Goal: Browse casually

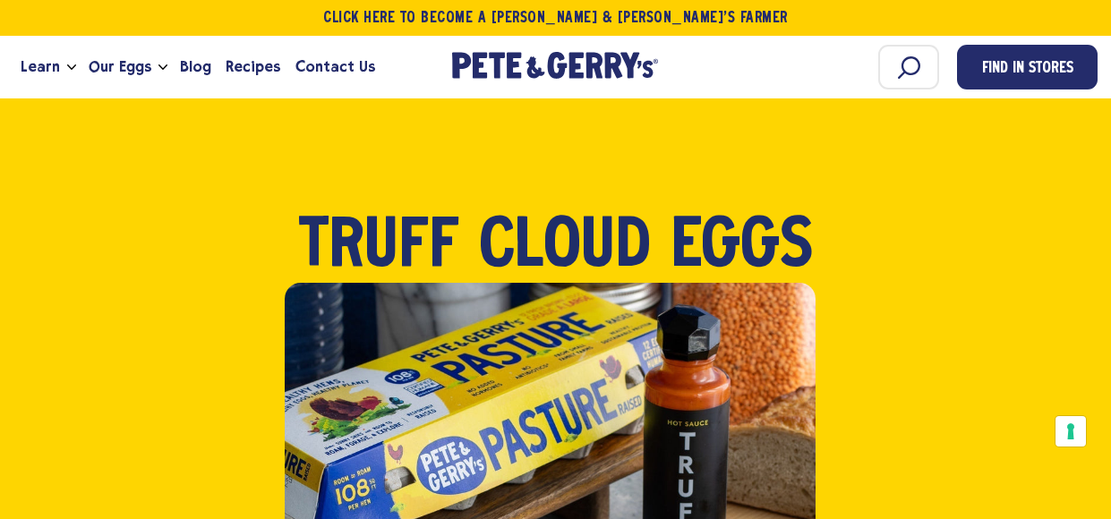
scroll to position [63, 0]
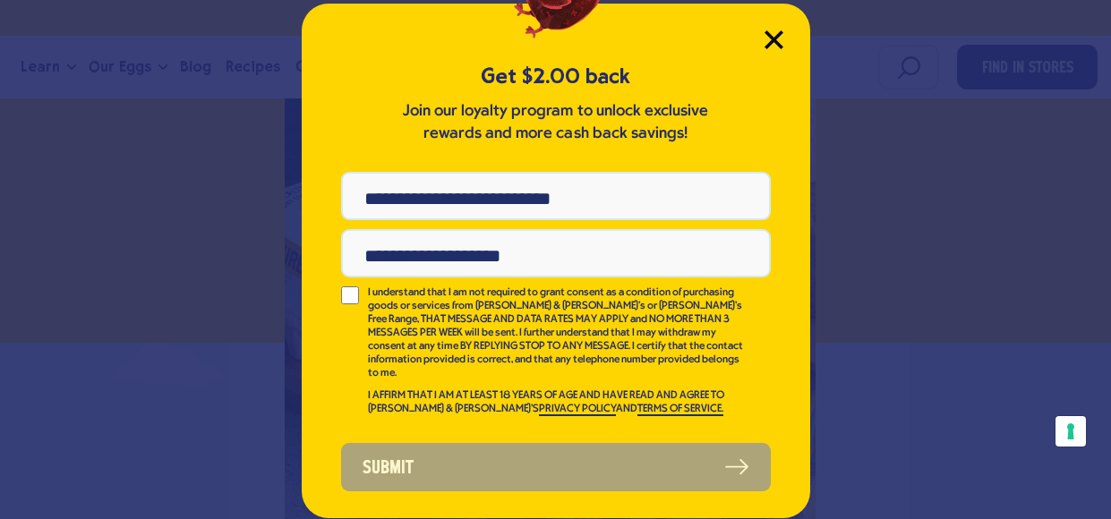
click at [765, 47] on icon "Close Modal" at bounding box center [774, 39] width 19 height 19
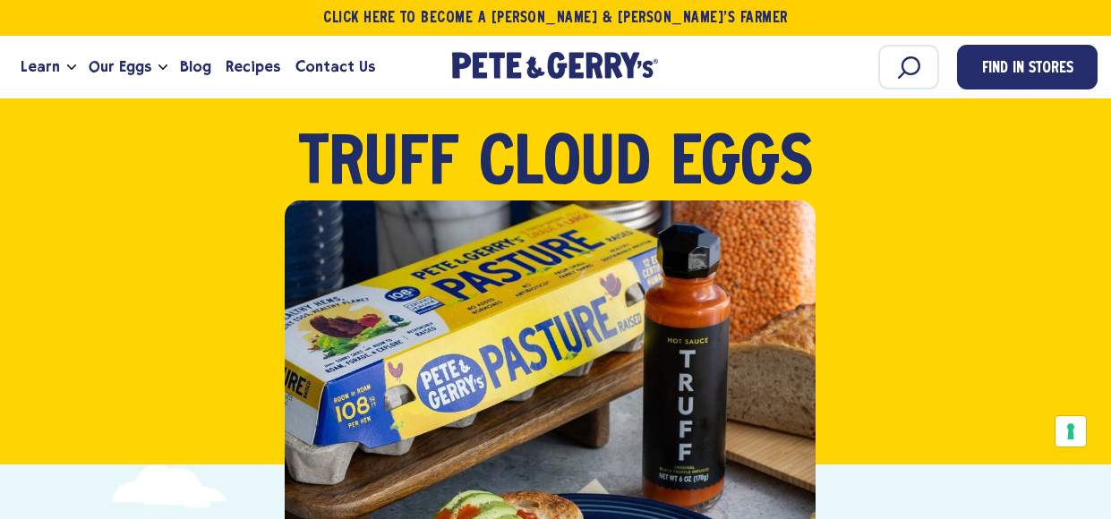
scroll to position [81, 0]
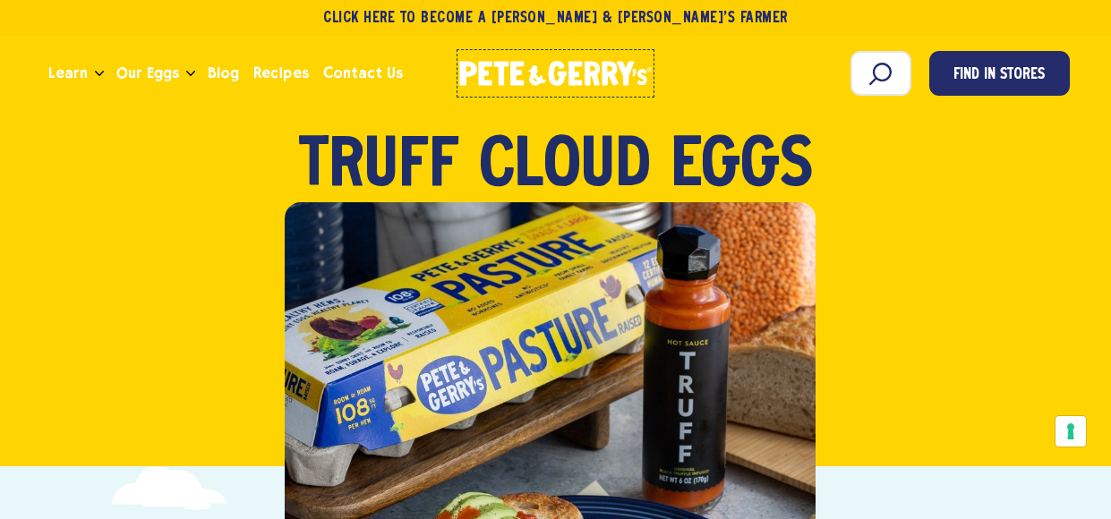
click at [524, 54] on link "[PERSON_NAME] & [PERSON_NAME]'s Homepage" at bounding box center [556, 73] width 199 height 48
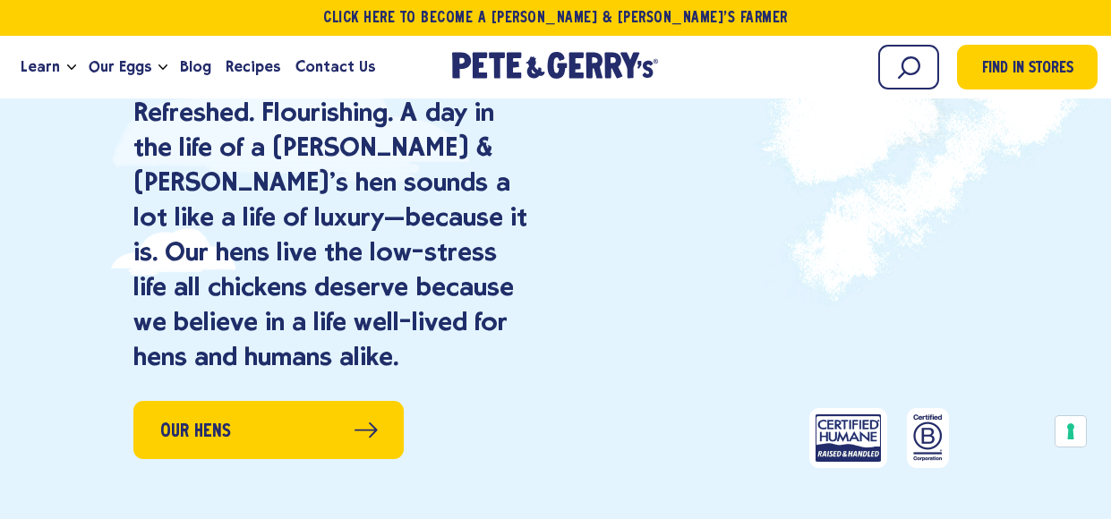
scroll to position [1385, 0]
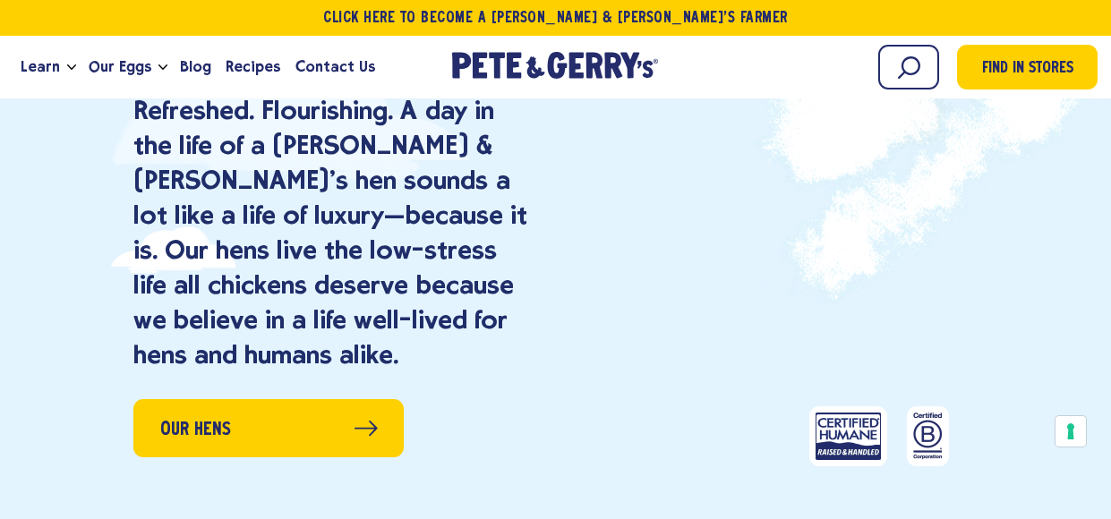
drag, startPoint x: 800, startPoint y: 283, endPoint x: 844, endPoint y: 211, distance: 84.0
click at [844, 211] on div "Our Hens" at bounding box center [801, 223] width 490 height 532
click at [844, 211] on video at bounding box center [879, 223] width 331 height 532
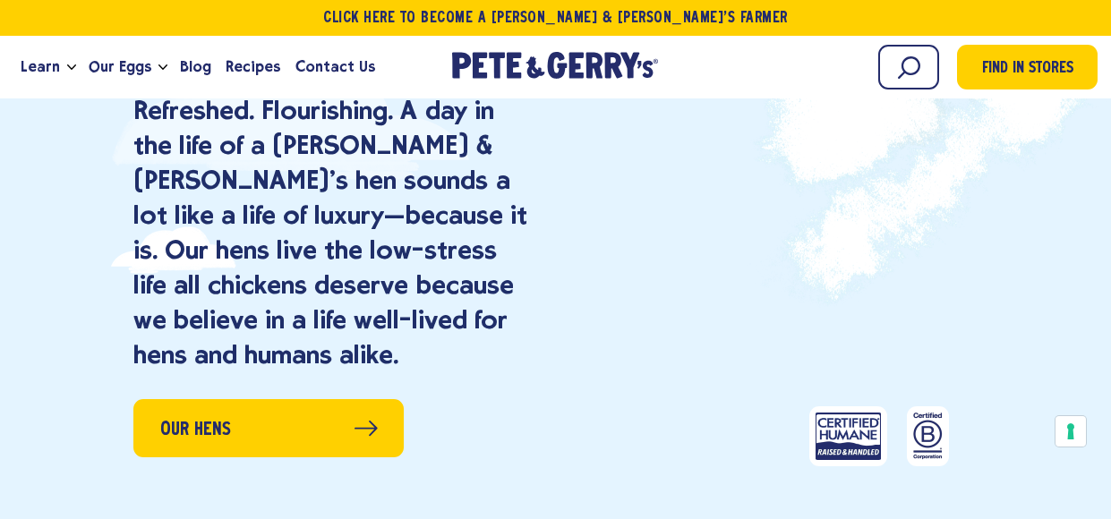
drag, startPoint x: 844, startPoint y: 211, endPoint x: 1049, endPoint y: 443, distance: 309.6
click at [1045, 443] on div "Our Hens" at bounding box center [879, 223] width 331 height 532
click at [1071, 433] on button "Your consent preferences for tracking technologies" at bounding box center [1071, 431] width 30 height 30
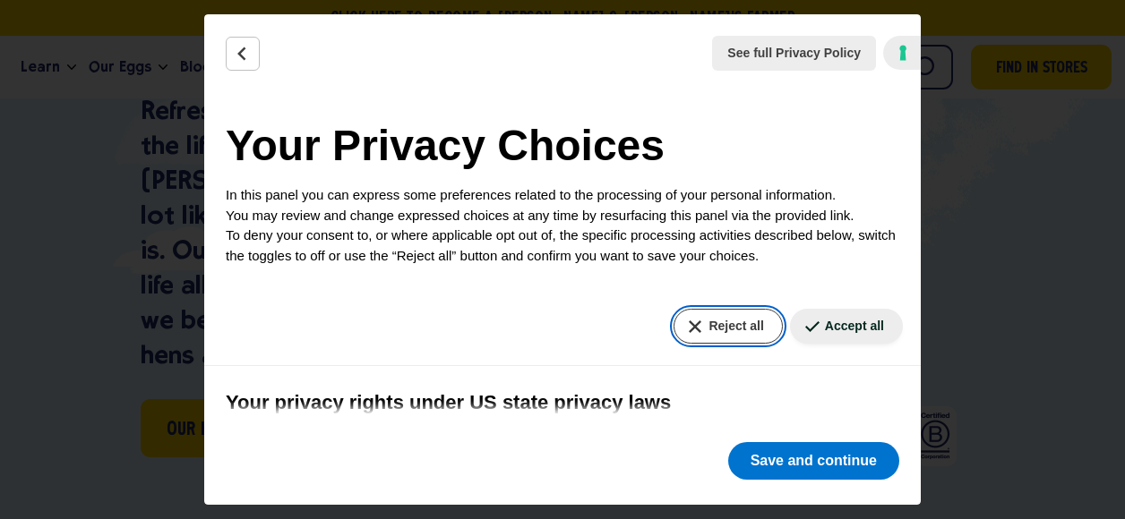
click at [753, 316] on button "Reject all" at bounding box center [727, 326] width 108 height 35
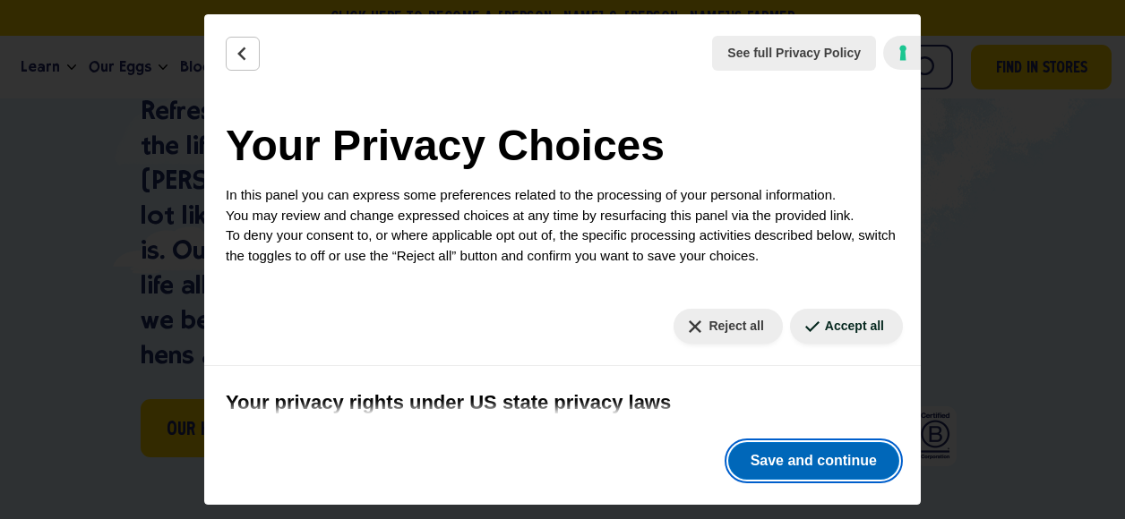
click at [785, 467] on button "Save and continue" at bounding box center [813, 461] width 171 height 38
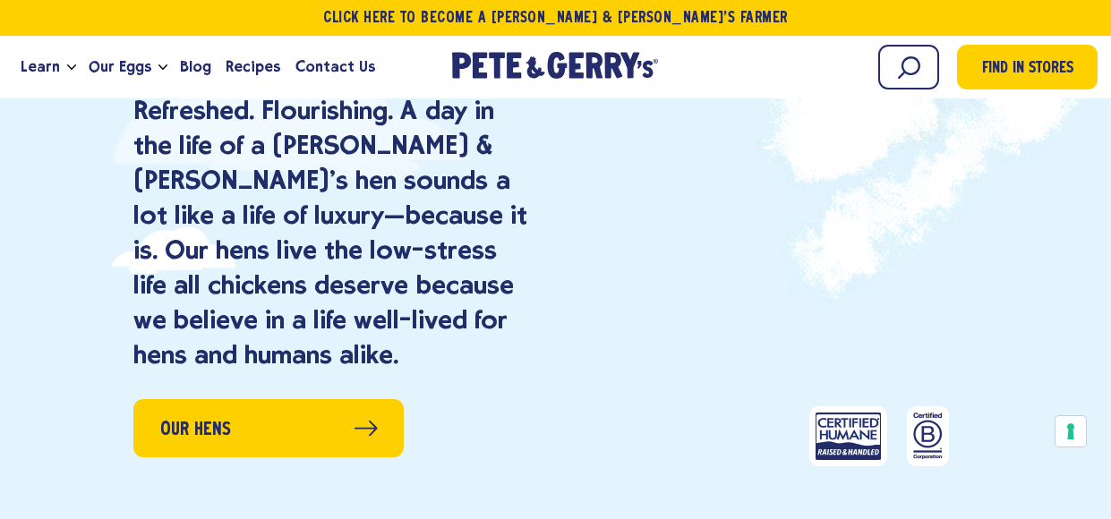
drag, startPoint x: 767, startPoint y: 235, endPoint x: 642, endPoint y: 262, distance: 127.5
click at [642, 262] on div "Our Hens" at bounding box center [801, 223] width 490 height 532
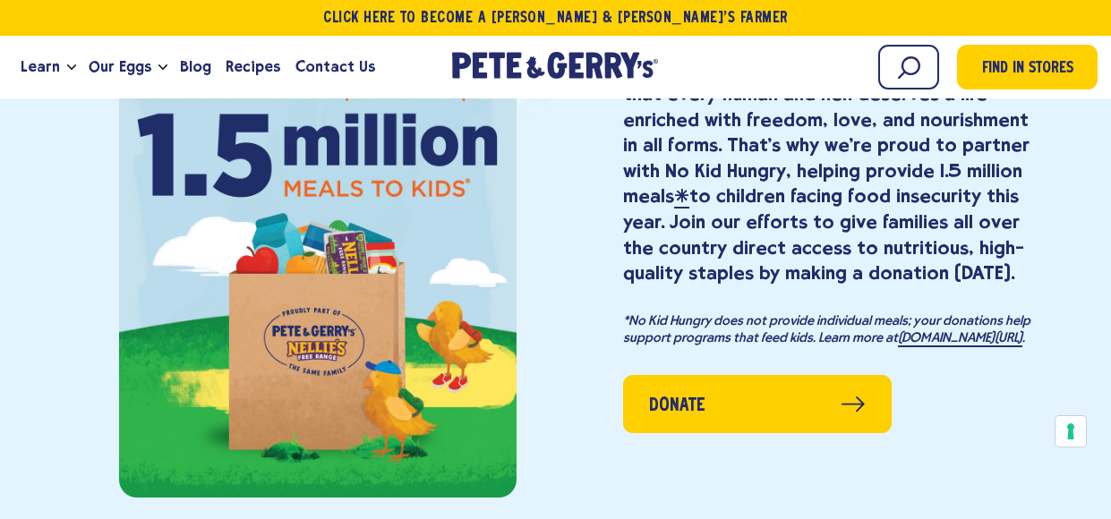
scroll to position [2152, 0]
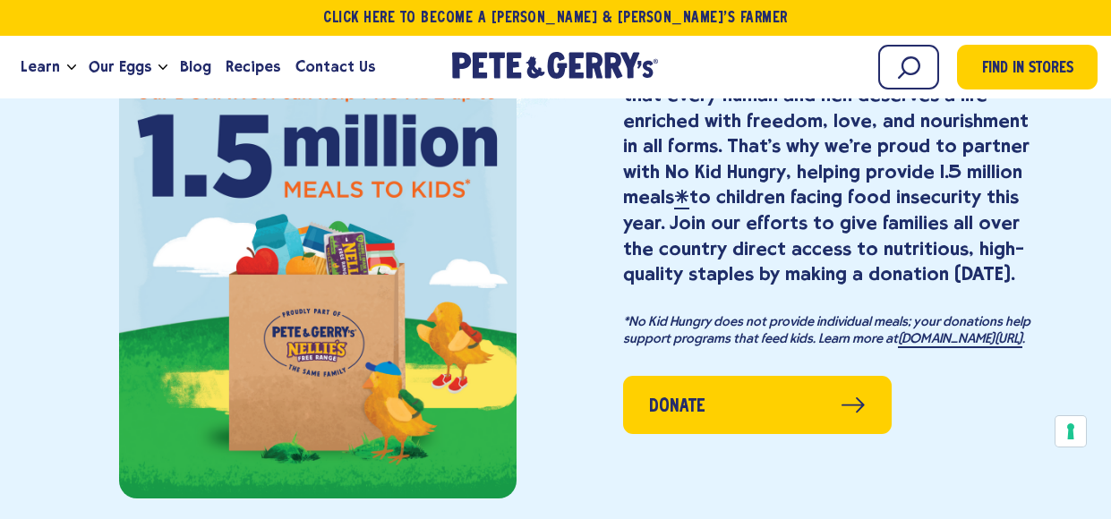
drag, startPoint x: 331, startPoint y: 331, endPoint x: 448, endPoint y: 358, distance: 119.5
click at [448, 358] on div at bounding box center [318, 233] width 398 height 532
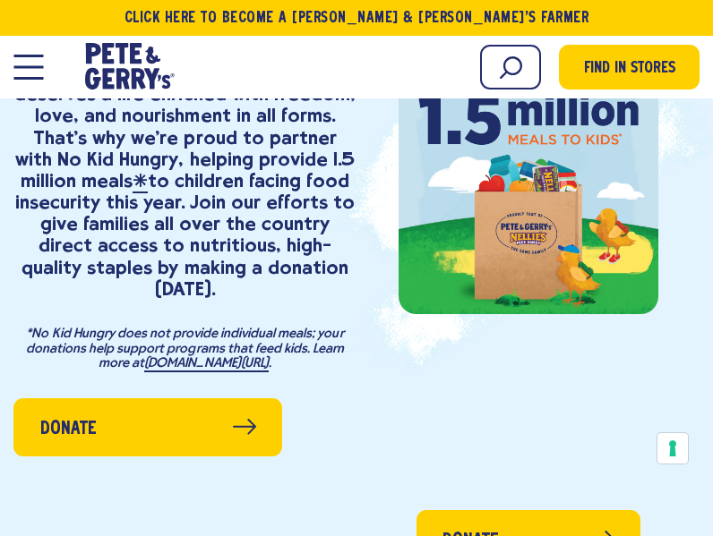
scroll to position [1882, 0]
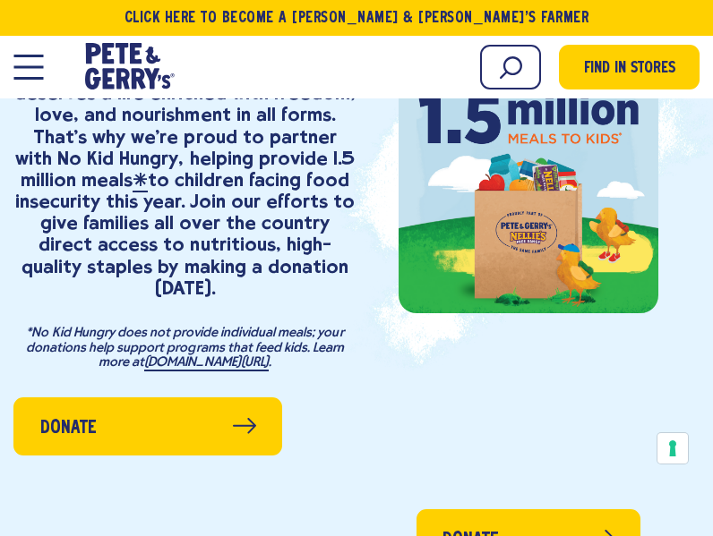
click at [241, 244] on p "Here at the Pete & Gerry's Family of Brands, we believe that every human and he…" at bounding box center [184, 158] width 343 height 281
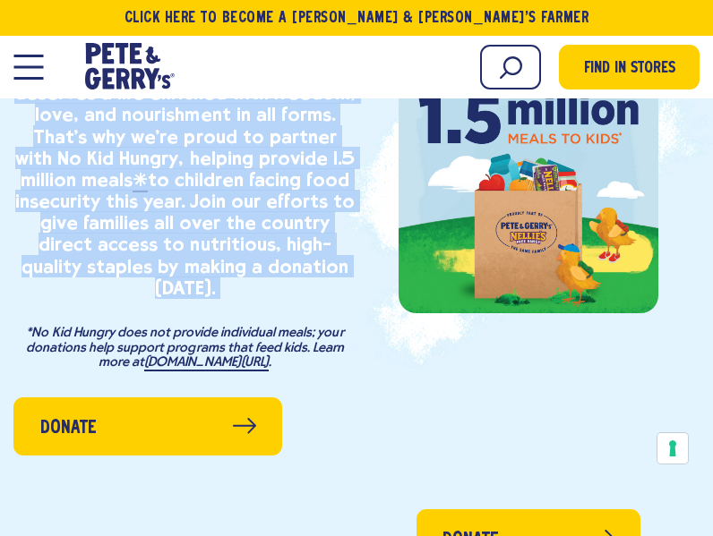
click at [241, 244] on p "Here at the Pete & Gerry's Family of Brands, we believe that every human and he…" at bounding box center [184, 158] width 343 height 281
click at [304, 258] on p "Here at the Pete & Gerry's Family of Brands, we believe that every human and he…" at bounding box center [184, 158] width 343 height 281
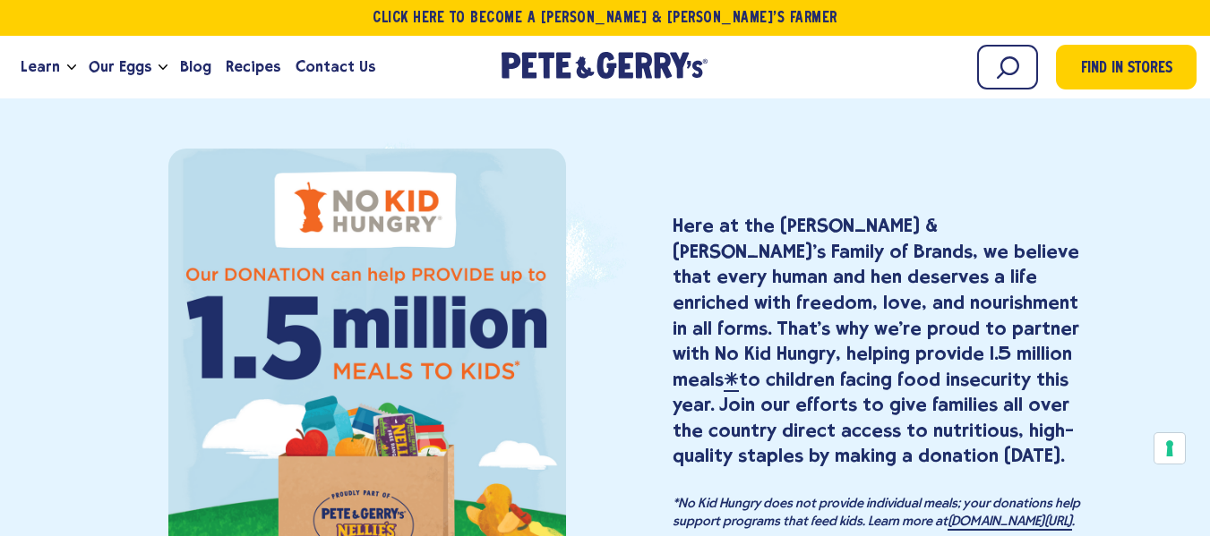
scroll to position [1972, 0]
drag, startPoint x: 517, startPoint y: 199, endPoint x: 922, endPoint y: 172, distance: 406.6
click at [922, 172] on div "Here at the Pete & Gerry's Family of Brands, we believe that every human and he…" at bounding box center [605, 416] width 952 height 532
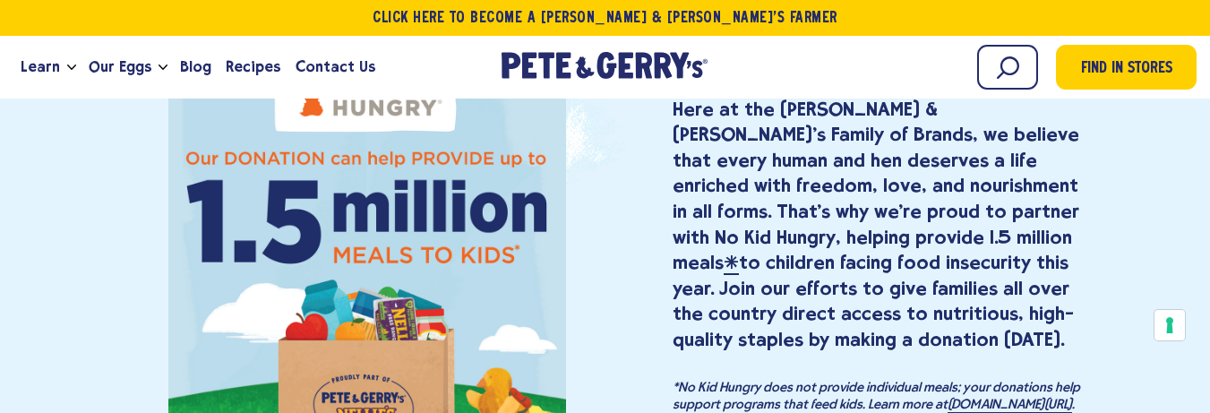
scroll to position [2068, 0]
